Goal: Answer question/provide support

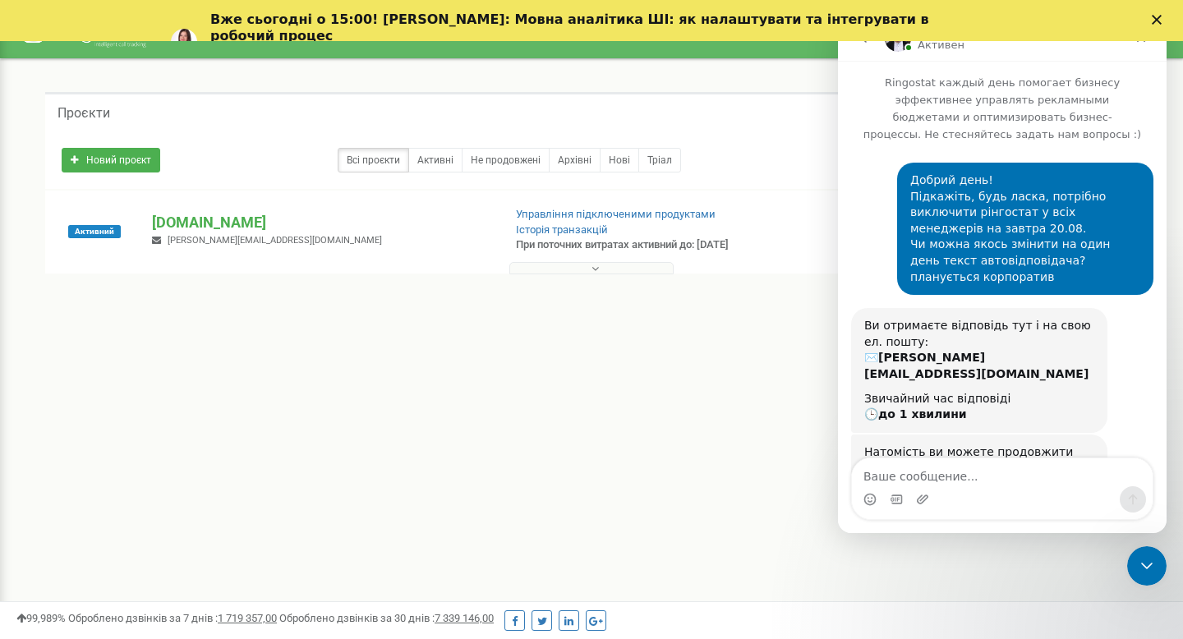
scroll to position [723, 0]
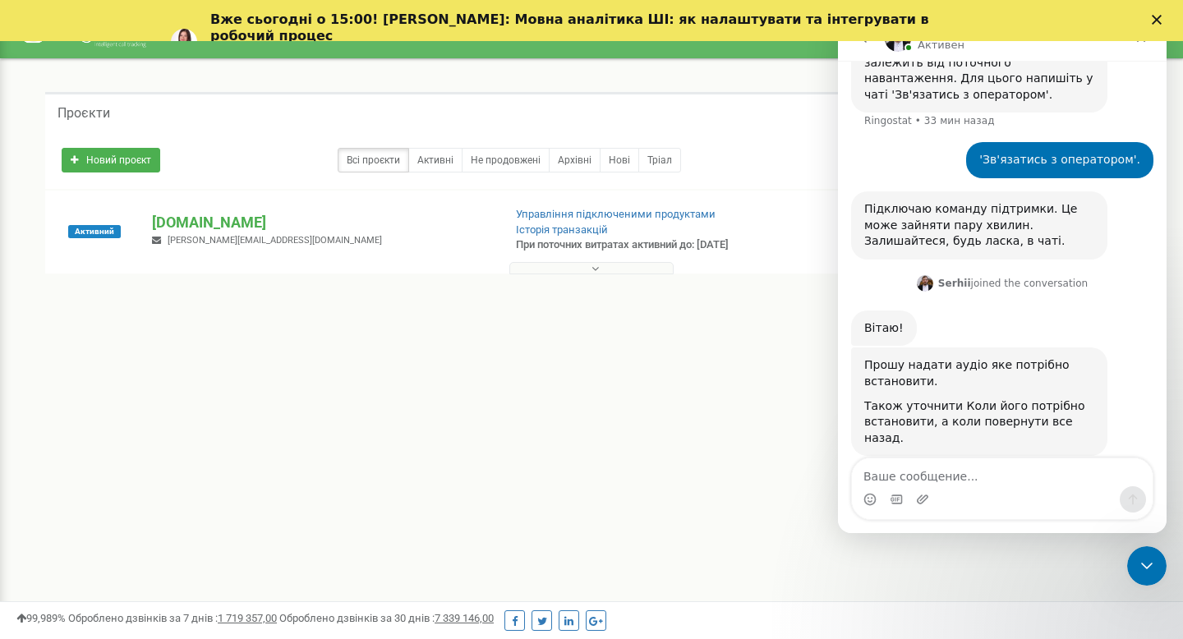
click at [949, 477] on textarea "Ваше сообщение..." at bounding box center [1002, 472] width 301 height 28
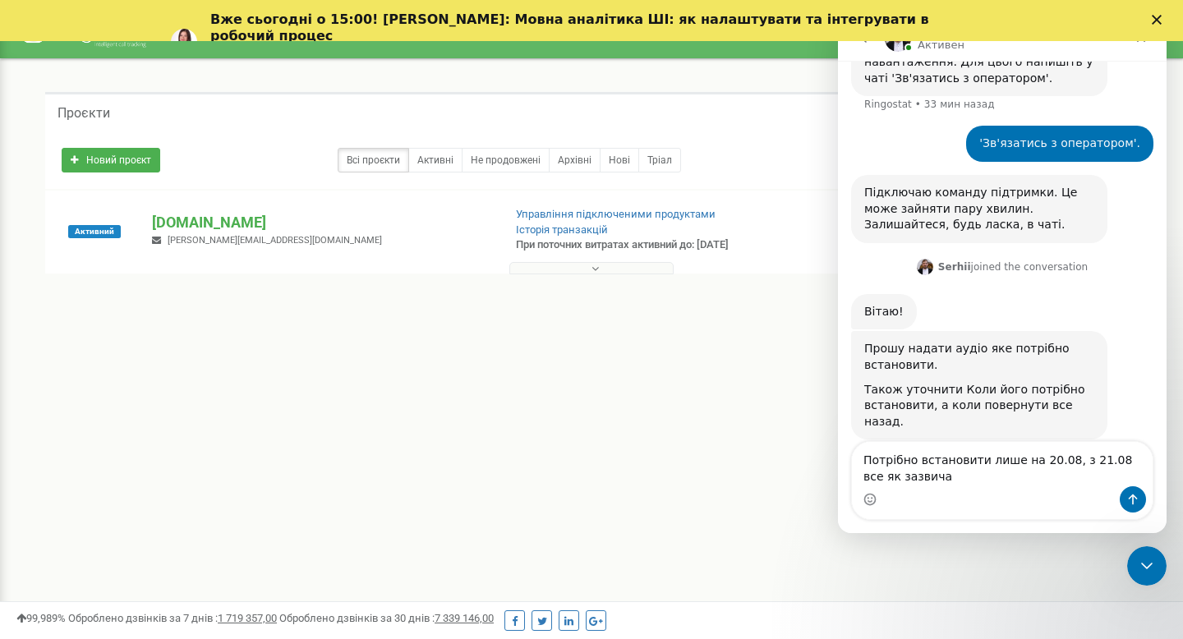
type textarea "Потрібно встановити лише на 20.08, з 21.08 все як зазвичай"
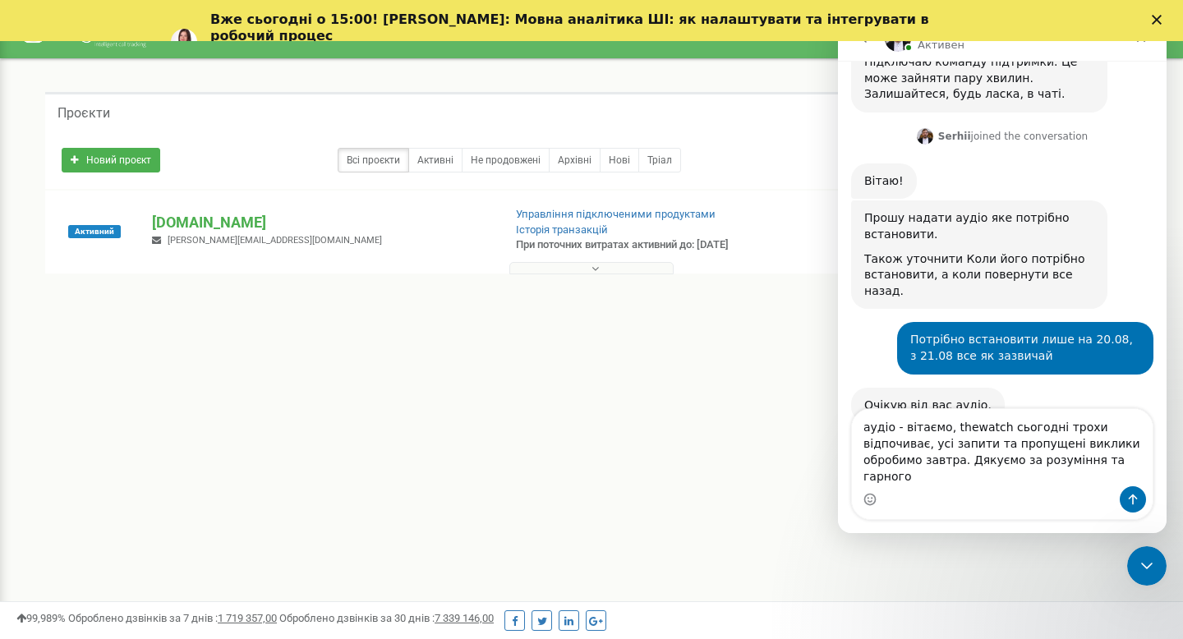
scroll to position [886, 0]
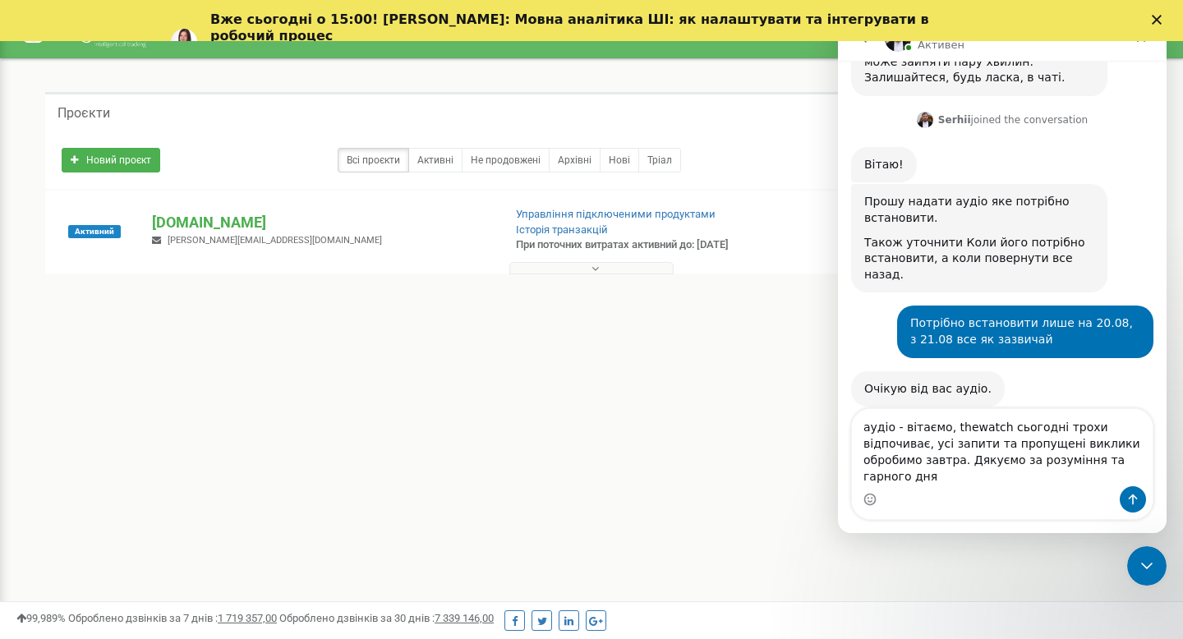
type textarea "аудіо - вітаємо, thewatch сьогодні трохи відпочиває, усі запити та пропущені ви…"
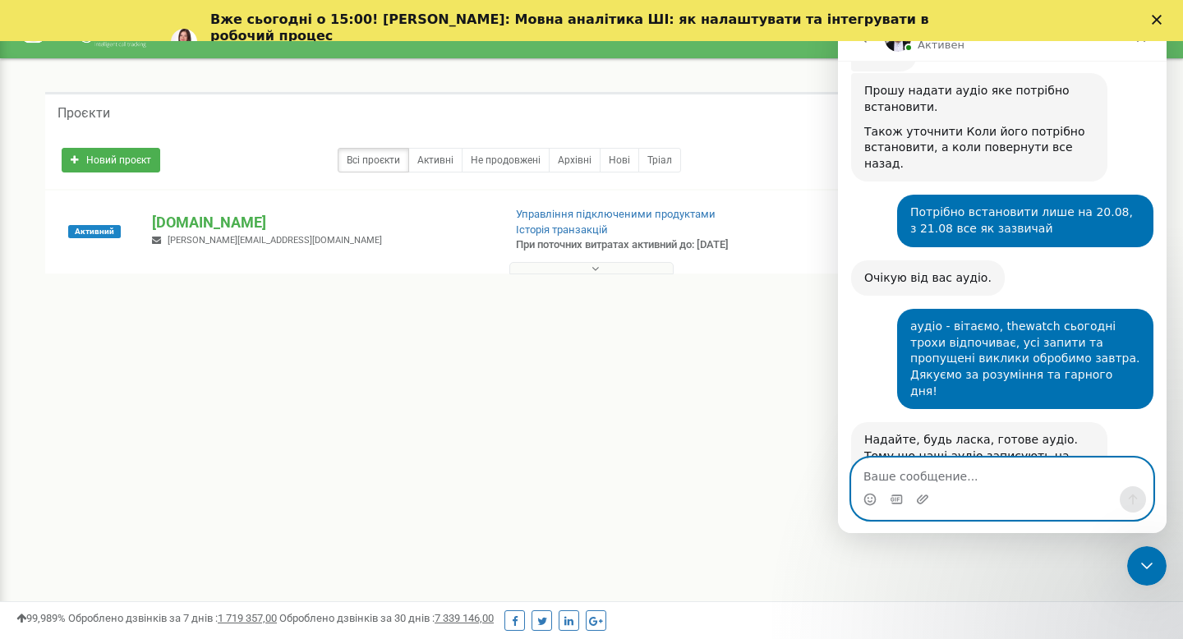
scroll to position [1032, 0]
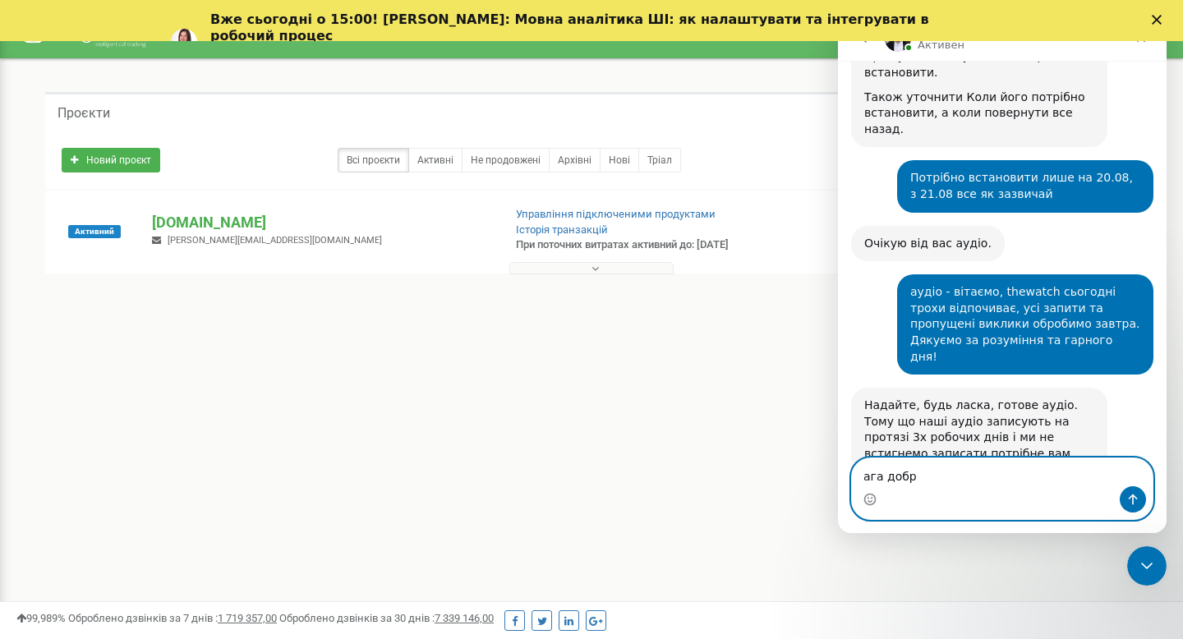
type textarea "ага добре"
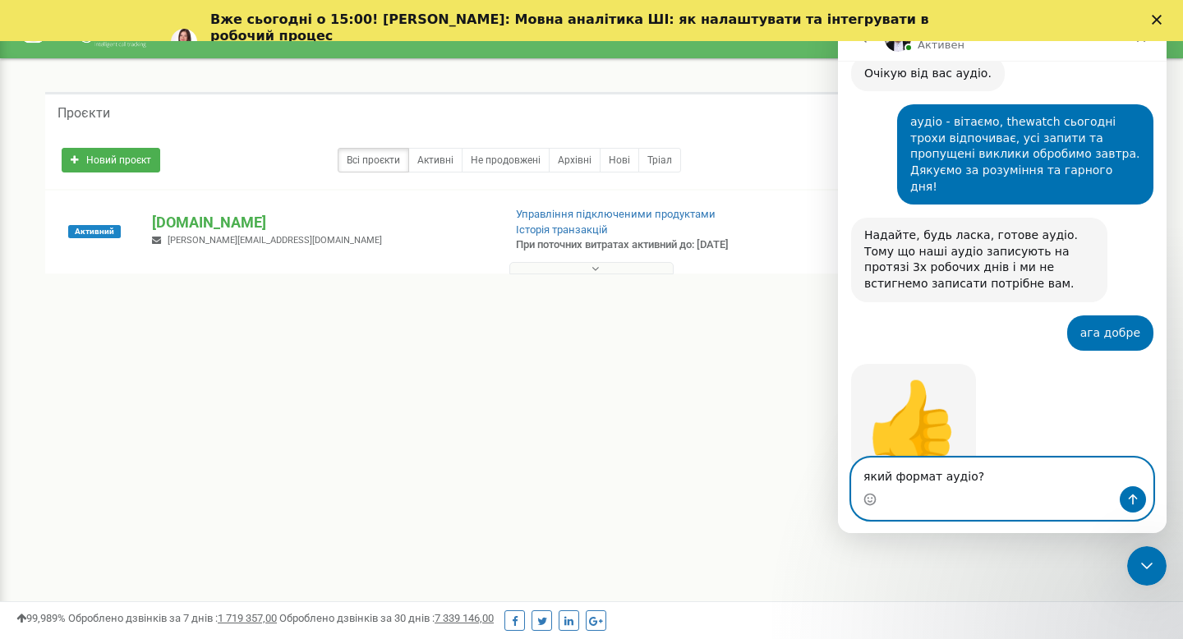
scroll to position [1218, 0]
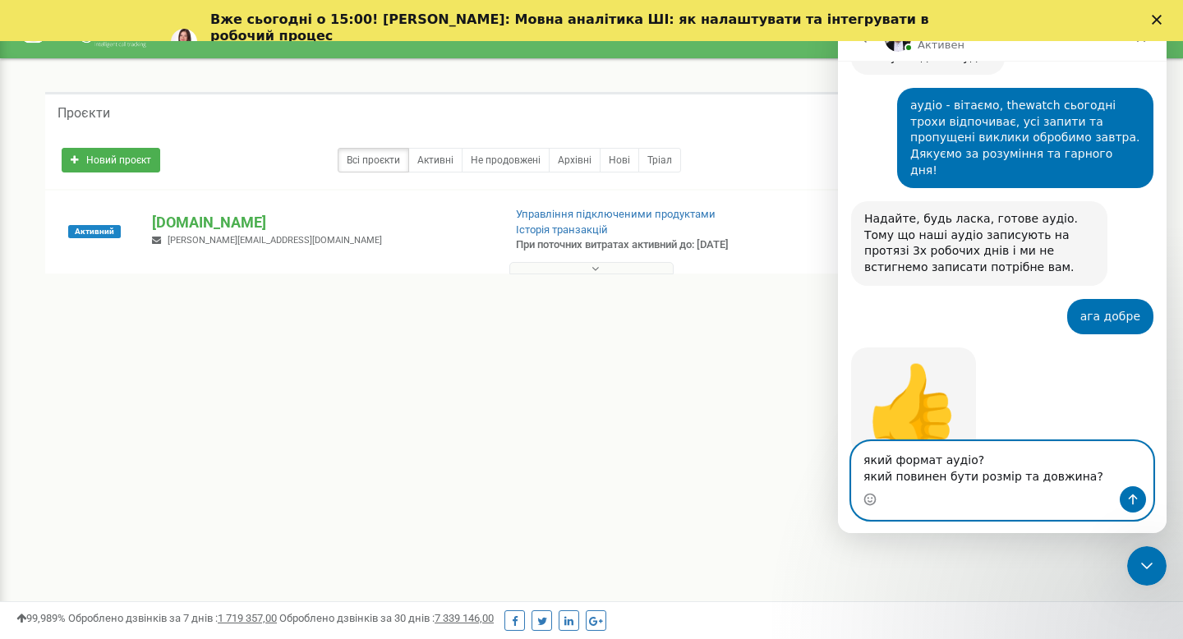
type textarea "який формат аудіо? який повинен бути розмір та довжина?"
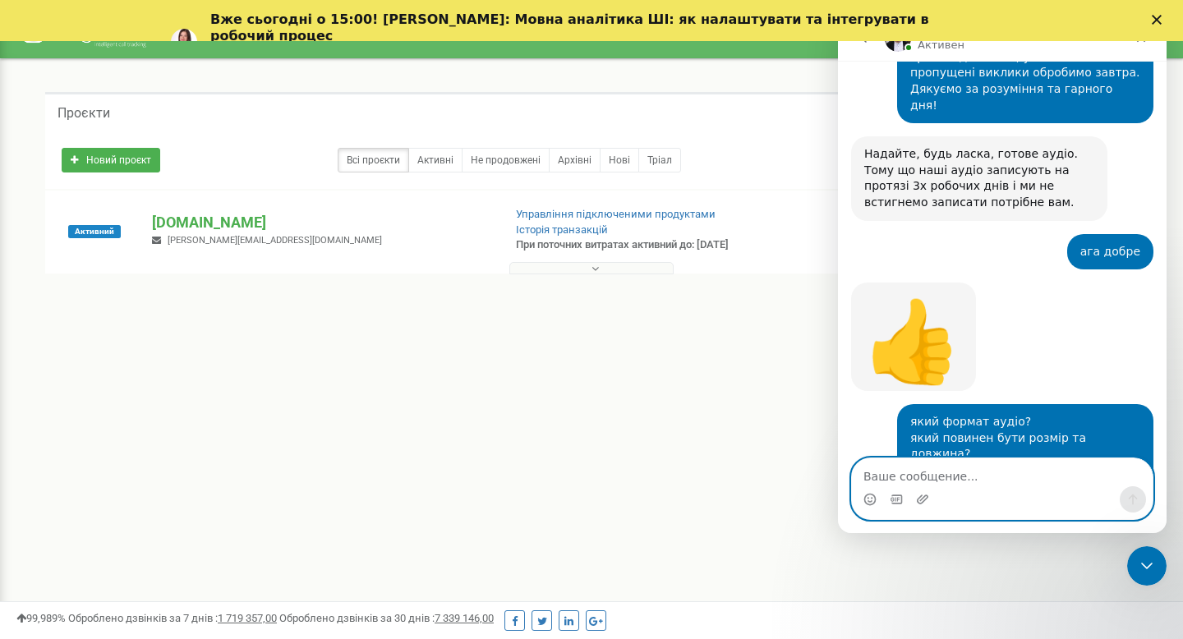
scroll to position [1380, 0]
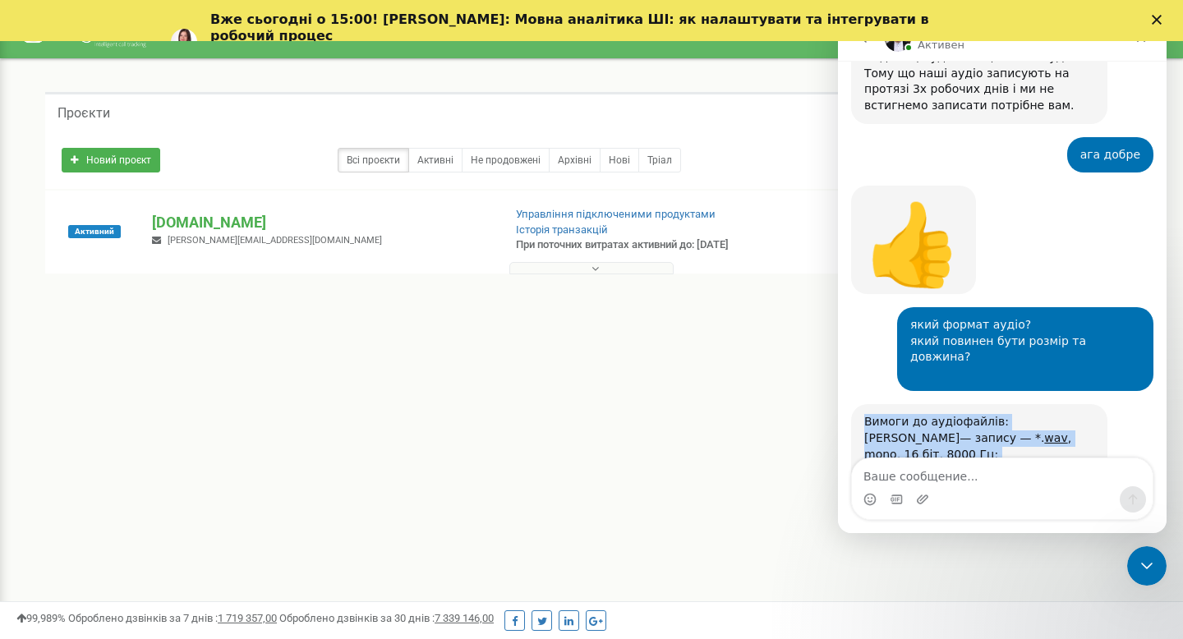
drag, startPoint x: 1084, startPoint y: 412, endPoint x: 856, endPoint y: 360, distance: 233.5
click at [856, 404] on div "Вимоги до аудіофайлів: [PERSON_NAME]— запису — *. wav , mono, 16 біт, 8000 Гц; …" at bounding box center [979, 454] width 256 height 100
copy div "Вимоги до аудіофайлів: [PERSON_NAME]— запису — *. wav , mono, 16 біт, 8000 Гц; …"
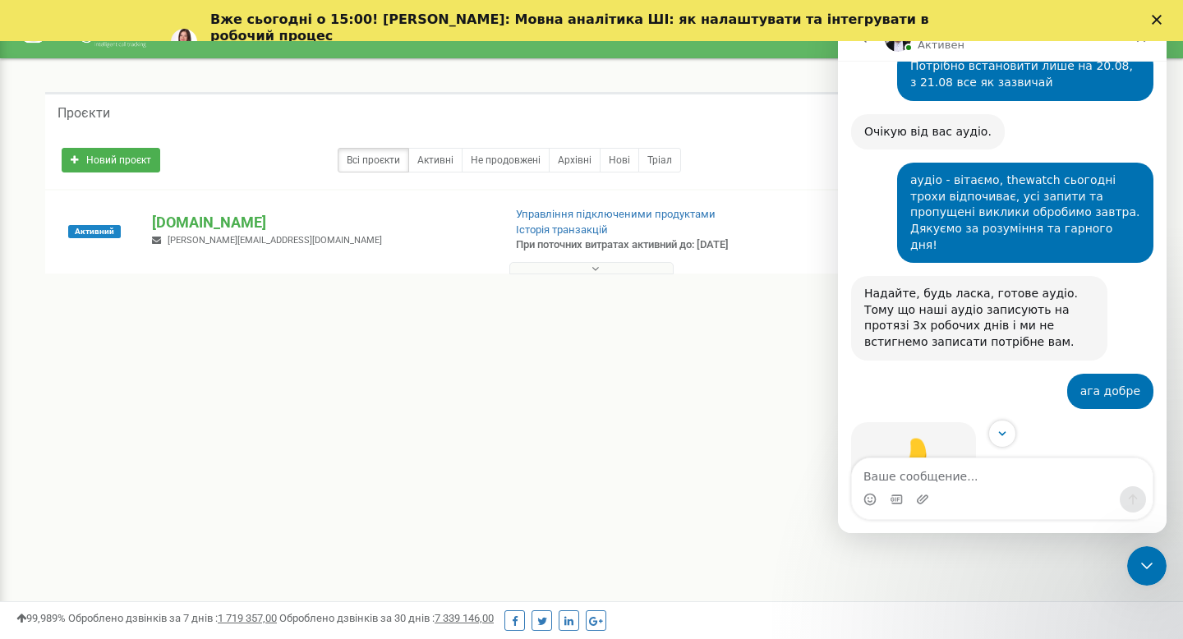
scroll to position [1125, 0]
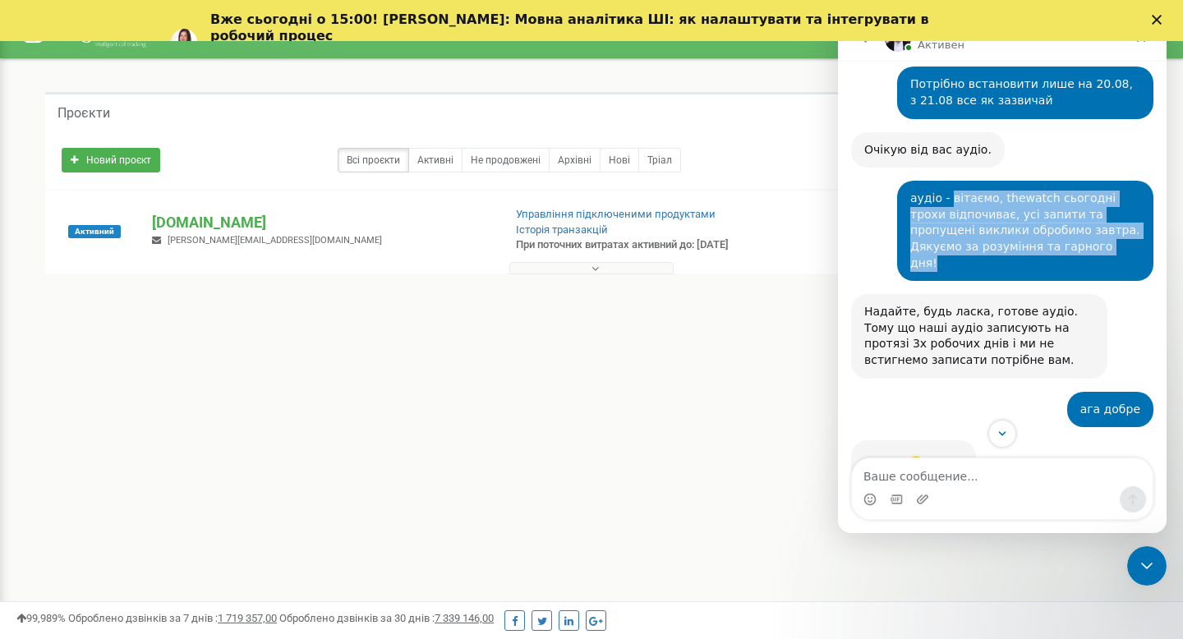
drag, startPoint x: 1065, startPoint y: 217, endPoint x: 951, endPoint y: 167, distance: 123.9
click at [951, 191] on div "аудіо - вітаємо, thewatch сьогодні трохи відпочиває, усі запити та пропущені ви…" at bounding box center [1025, 231] width 230 height 81
copy div "вітаємо, thewatch сьогодні трохи відпочиває, усі запити та пропущені виклики об…"
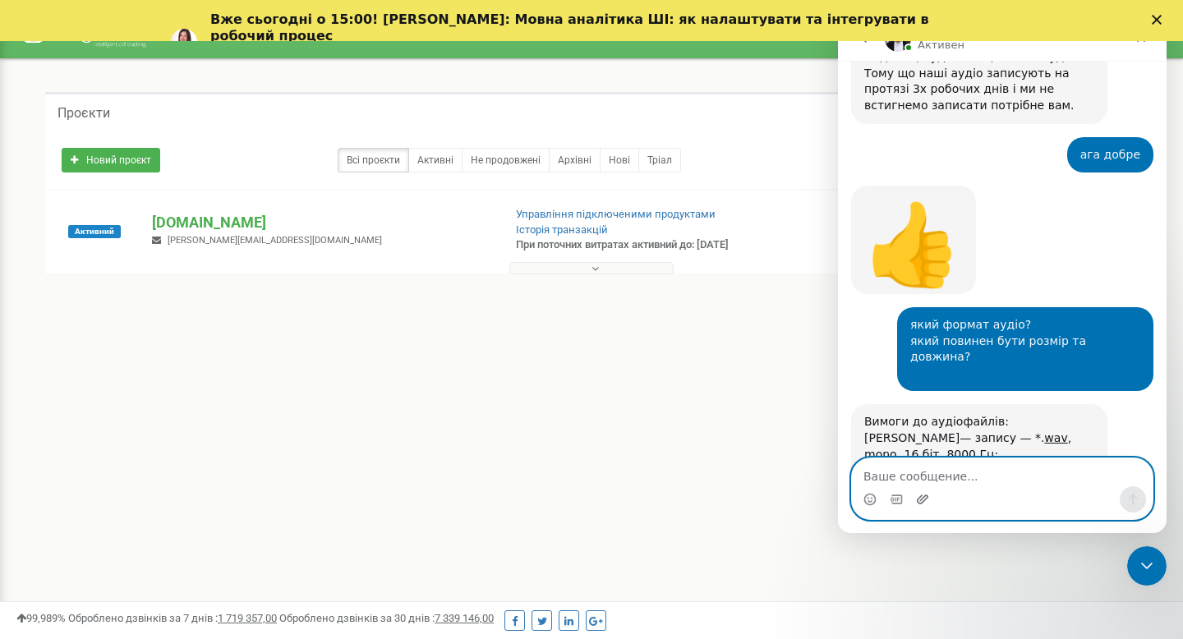
click at [922, 499] on icon "Добавить вложение" at bounding box center [923, 499] width 12 height 9
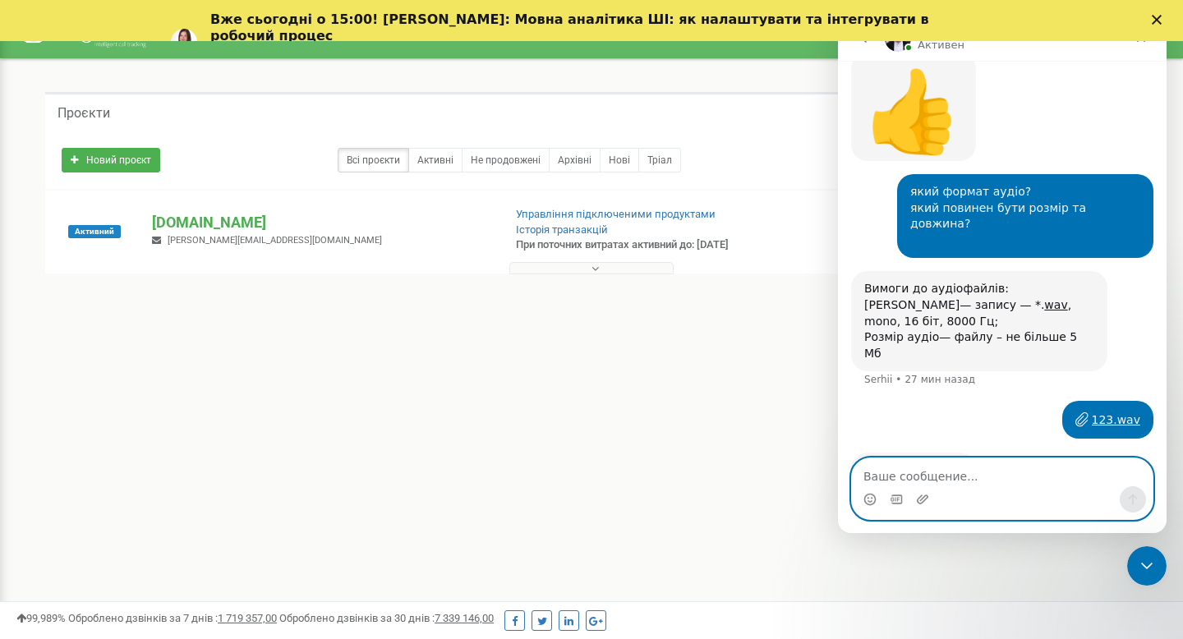
scroll to position [1569, 0]
